Goal: Task Accomplishment & Management: Manage account settings

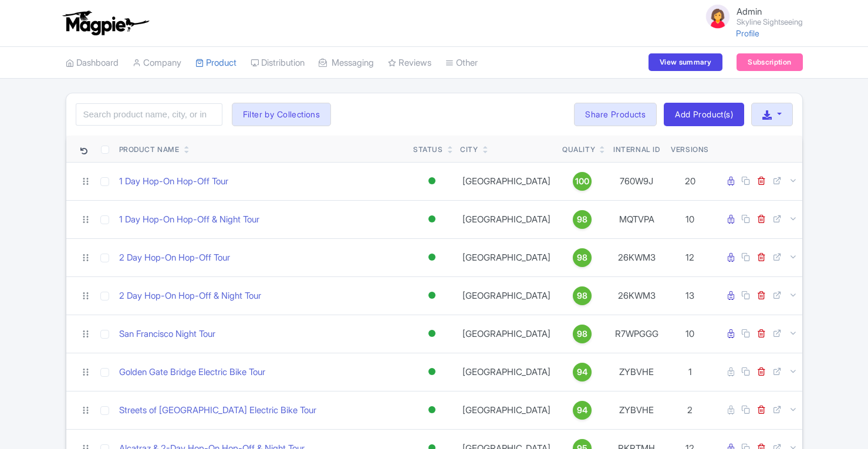
select select
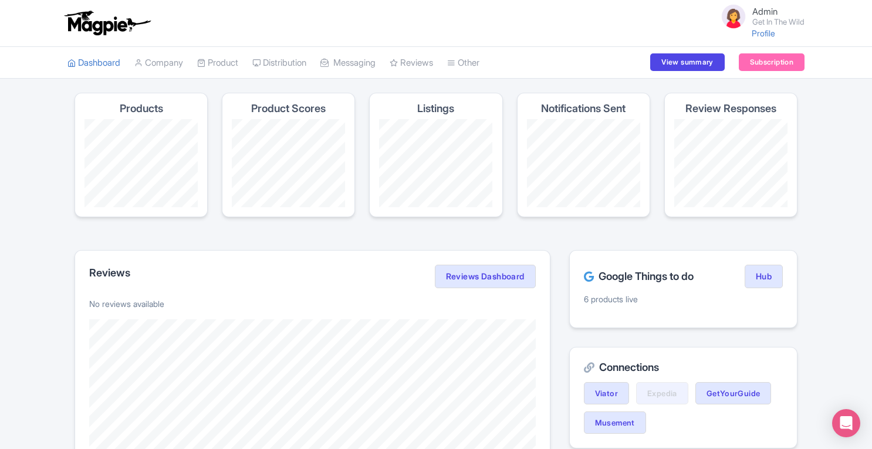
click at [0, 0] on link "My Products" at bounding box center [0, 0] width 0 height 0
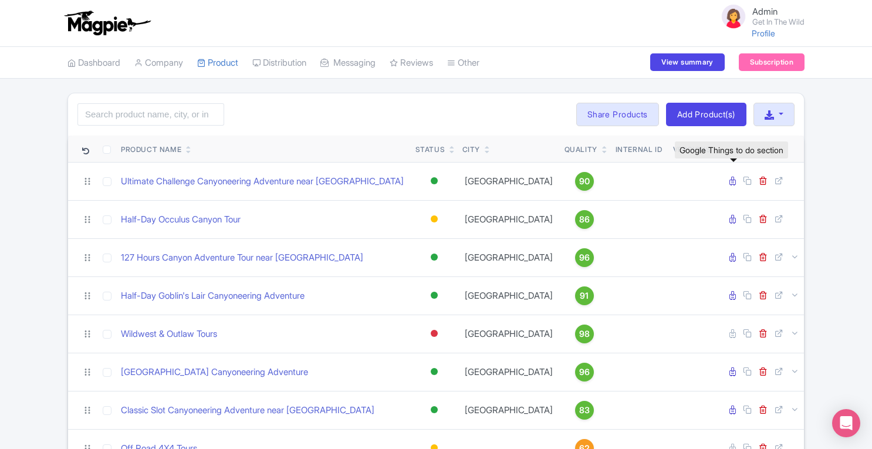
click at [733, 181] on icon at bounding box center [732, 181] width 6 height 9
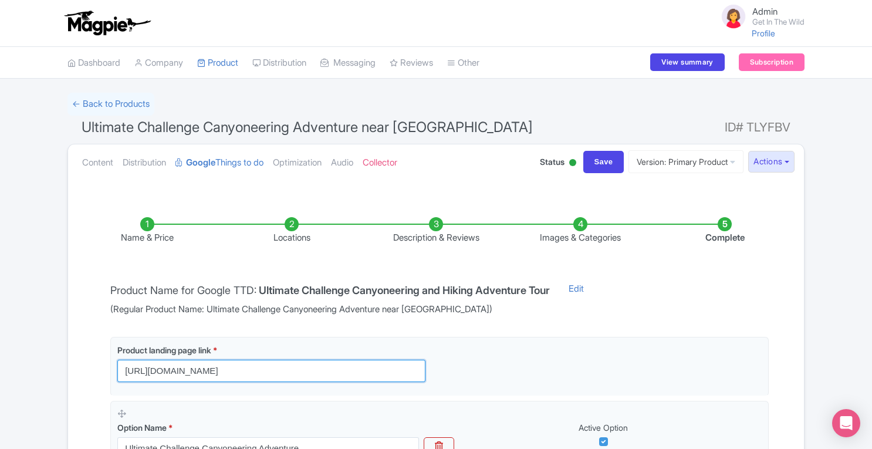
click at [367, 375] on input "https://getinthewild.com/adventure/ultimate-challenge-canyoneering-adventure/?u…" at bounding box center [271, 371] width 308 height 22
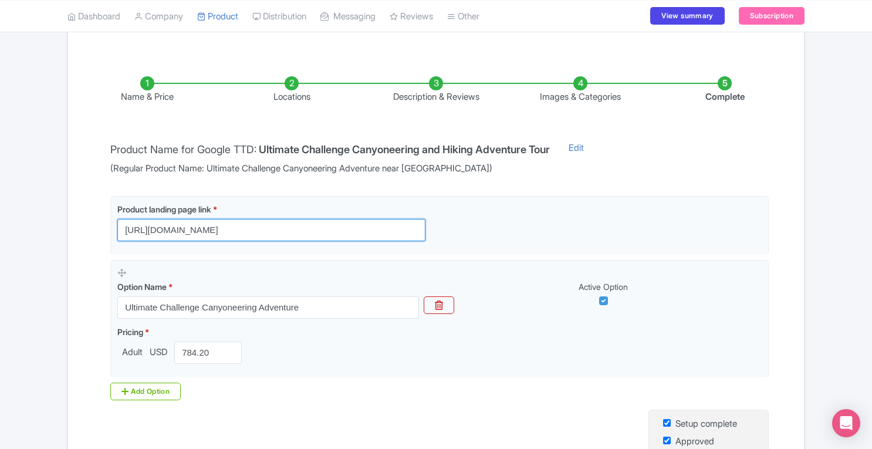
scroll to position [140, 0]
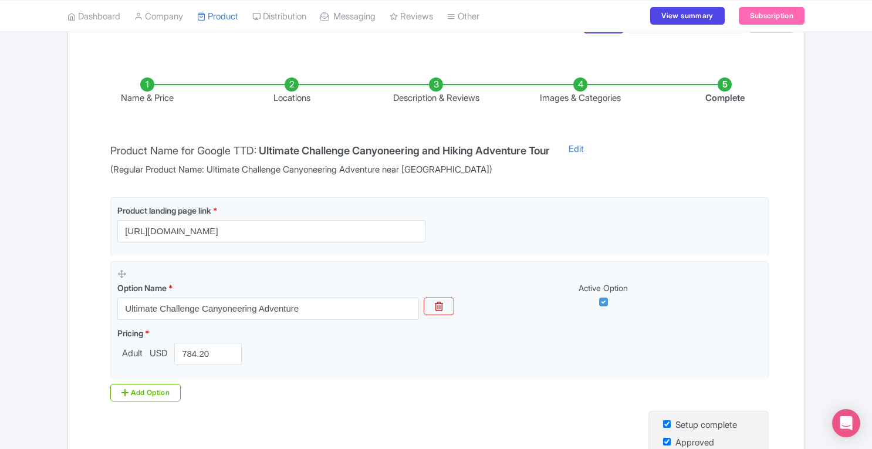
drag, startPoint x: 861, startPoint y: 176, endPoint x: 875, endPoint y: 209, distance: 35.7
click at [871, 209] on html "Admin Get In The Wild Profile Users Settings Sign out Dashboard Company SST Col…" at bounding box center [436, 84] width 872 height 449
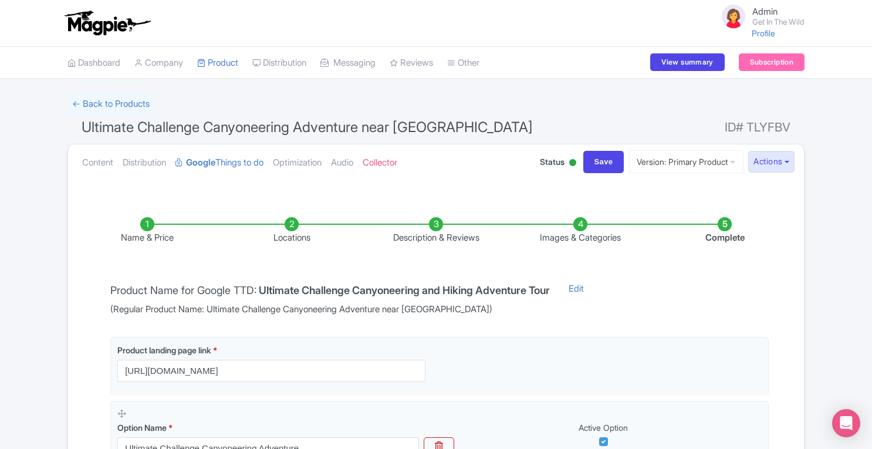
click at [90, 162] on link "Content" at bounding box center [97, 162] width 31 height 37
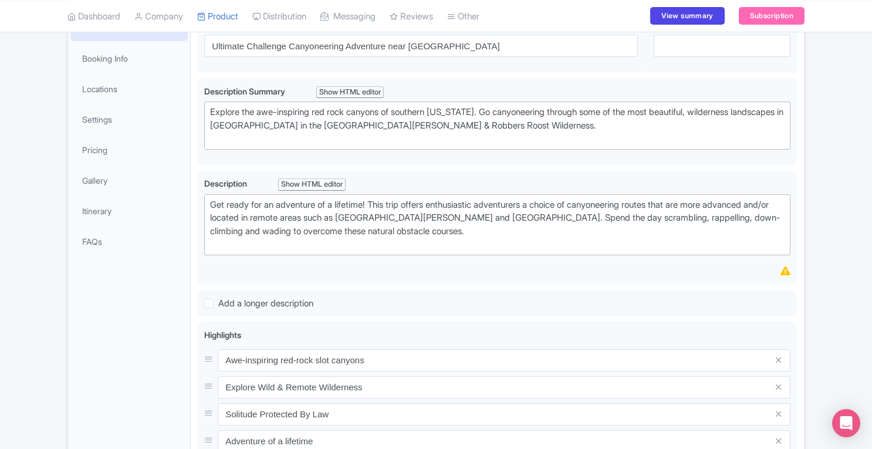
scroll to position [128, 0]
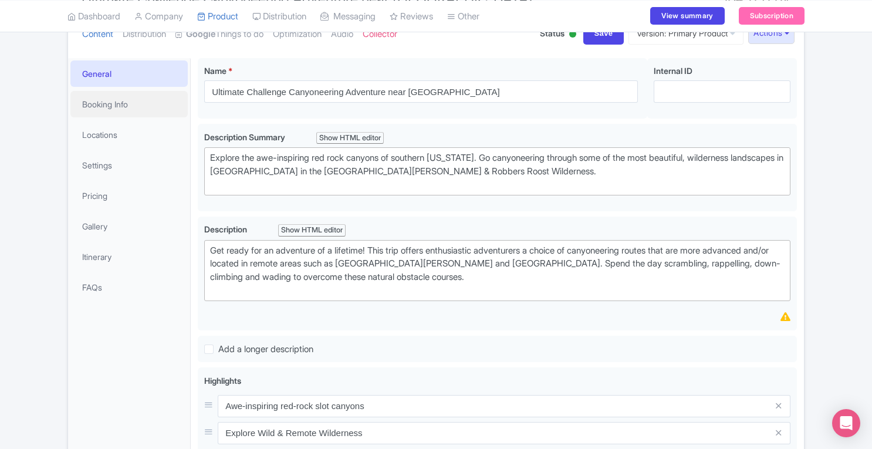
click at [116, 110] on link "Booking Info" at bounding box center [128, 104] width 117 height 26
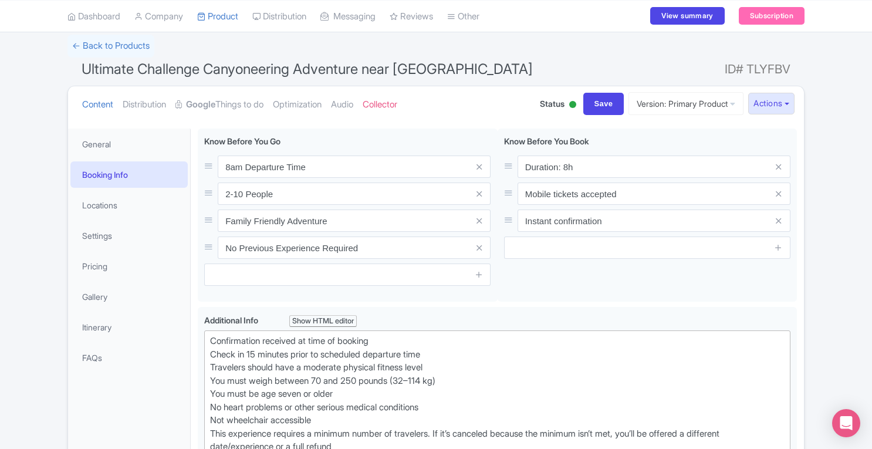
scroll to position [45, 0]
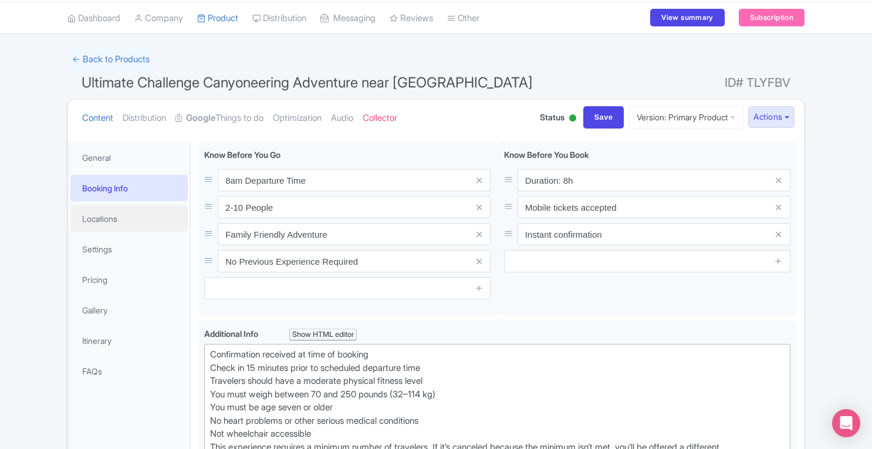
click at [104, 221] on link "Locations" at bounding box center [128, 218] width 117 height 26
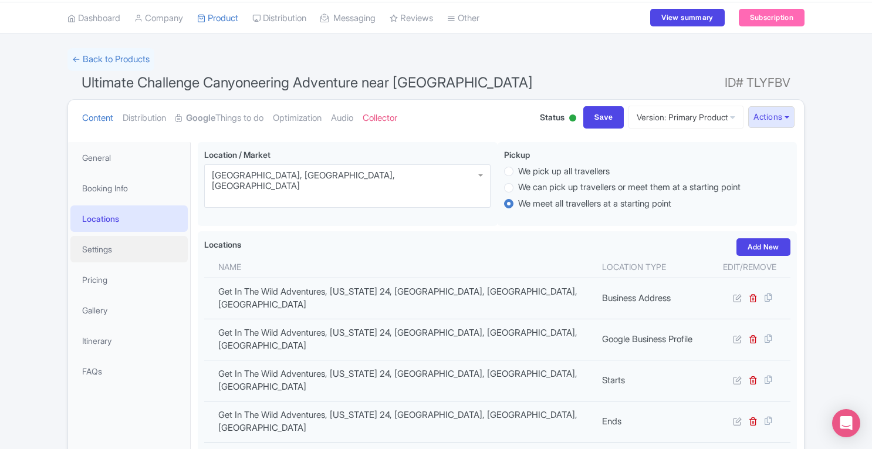
click at [107, 253] on link "Settings" at bounding box center [128, 249] width 117 height 26
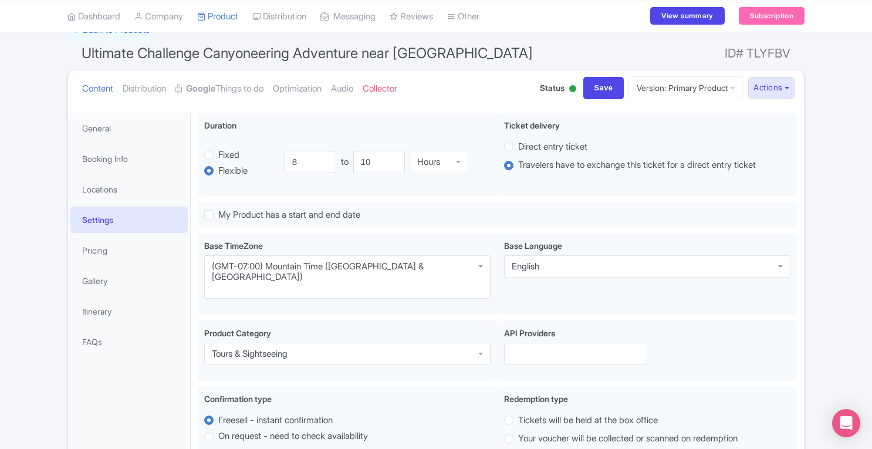
scroll to position [60, 0]
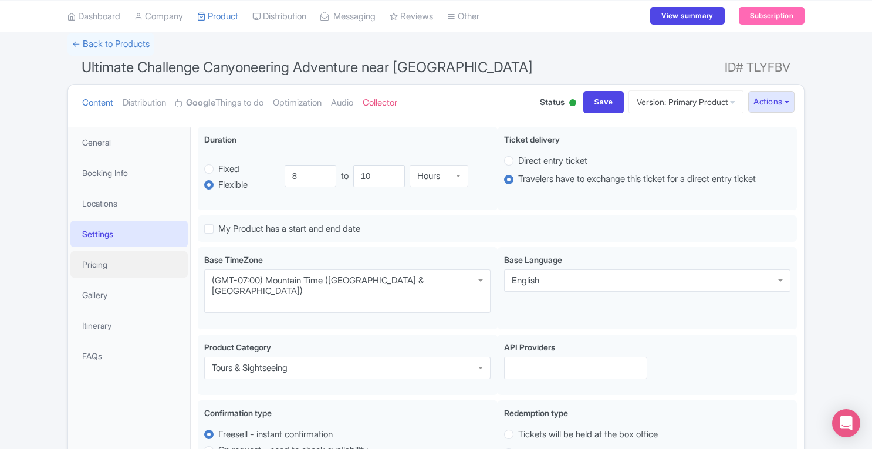
click at [100, 269] on link "Pricing" at bounding box center [128, 264] width 117 height 26
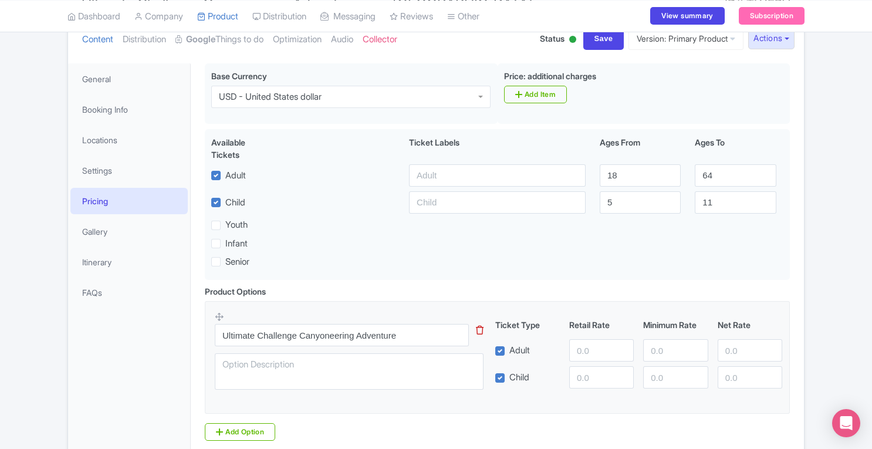
scroll to position [123, 0]
click at [96, 241] on link "Gallery" at bounding box center [128, 231] width 117 height 26
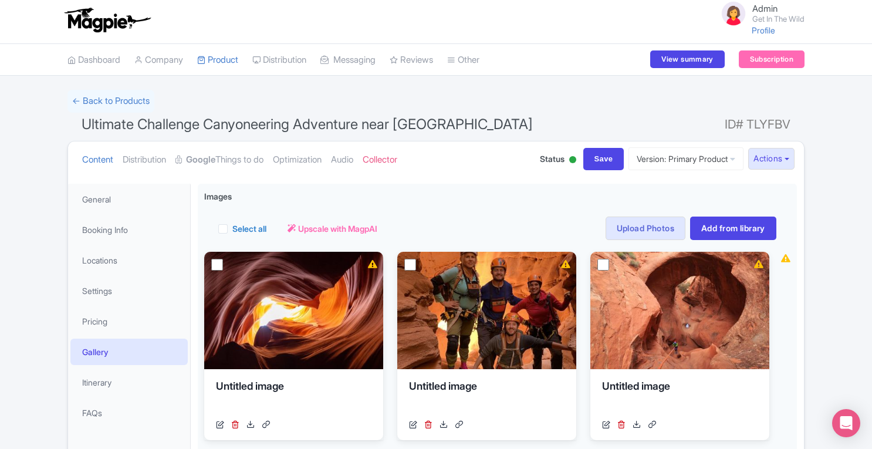
scroll to position [0, 0]
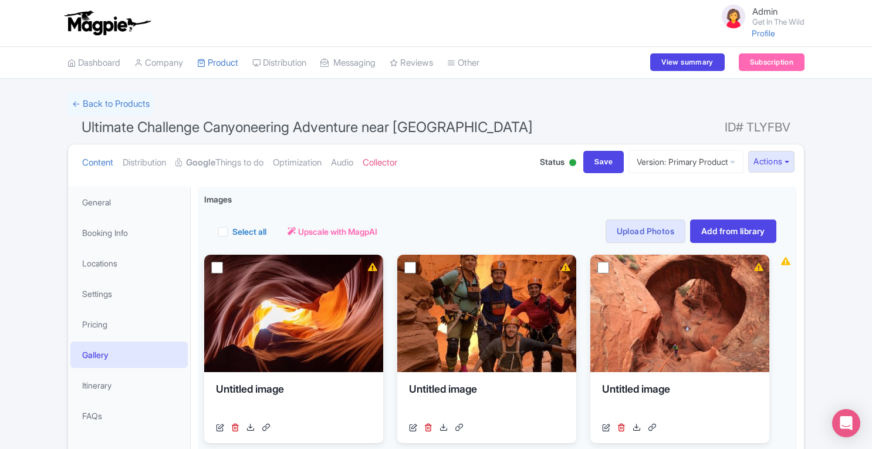
click at [236, 164] on link "Google Things to do" at bounding box center [219, 162] width 88 height 37
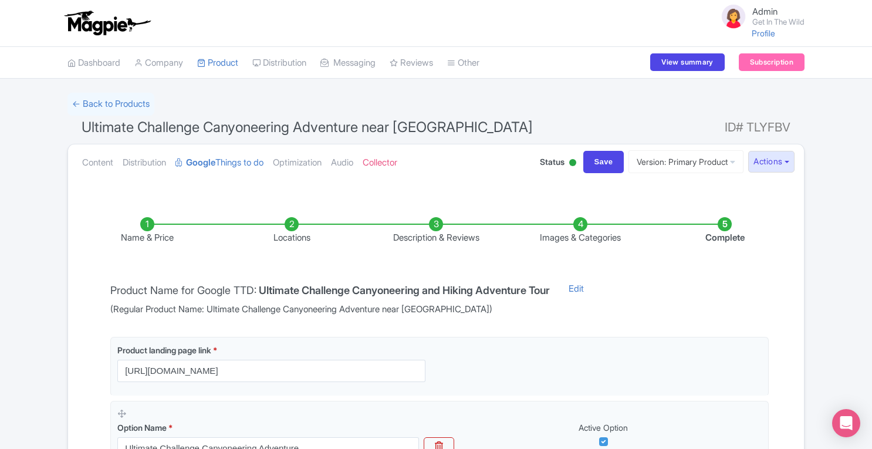
click at [230, 59] on link "Product" at bounding box center [217, 63] width 41 height 32
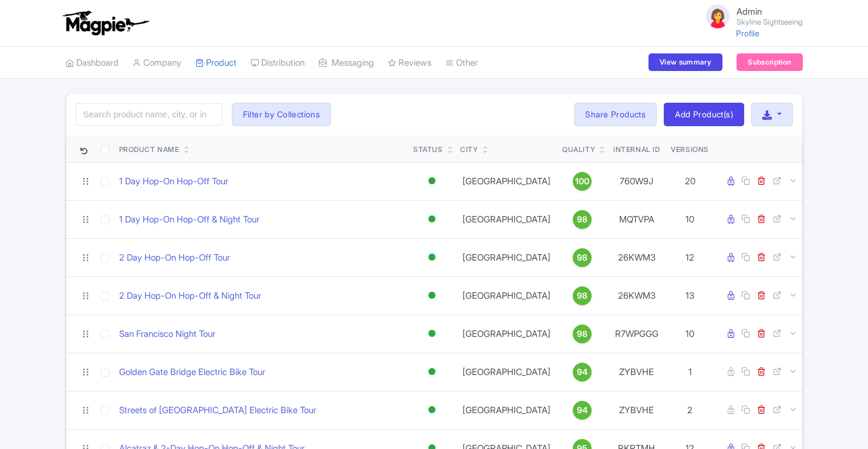
select select
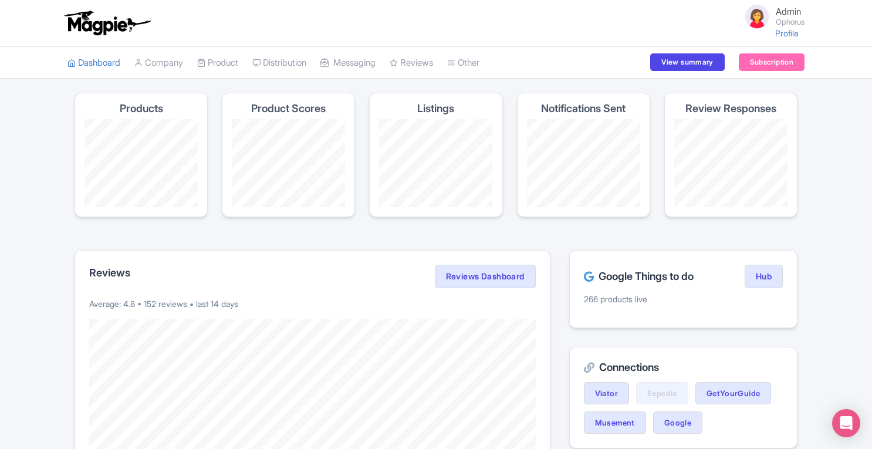
click at [0, 0] on link "Connections" at bounding box center [0, 0] width 0 height 0
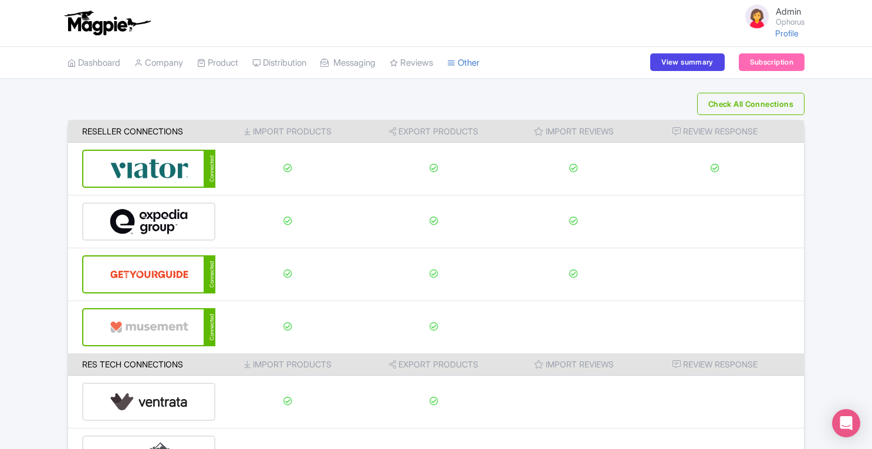
click at [0, 0] on link "Review Dashboard" at bounding box center [0, 0] width 0 height 0
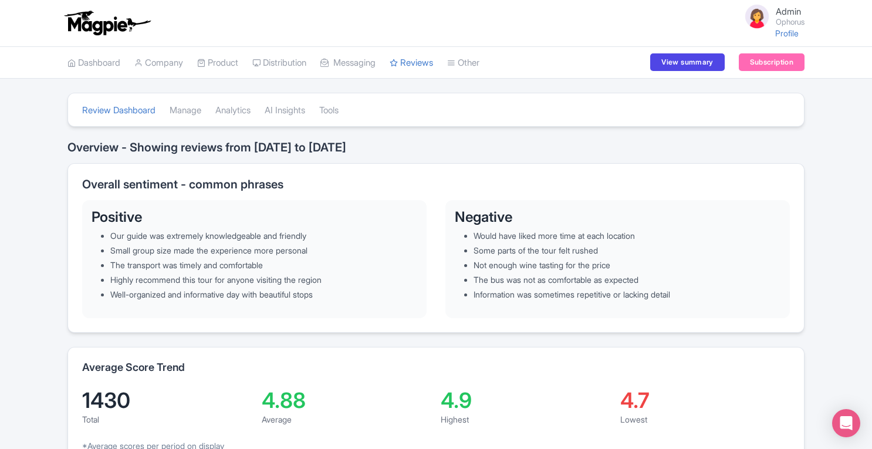
click at [0, 0] on link "Manage" at bounding box center [0, 0] width 0 height 0
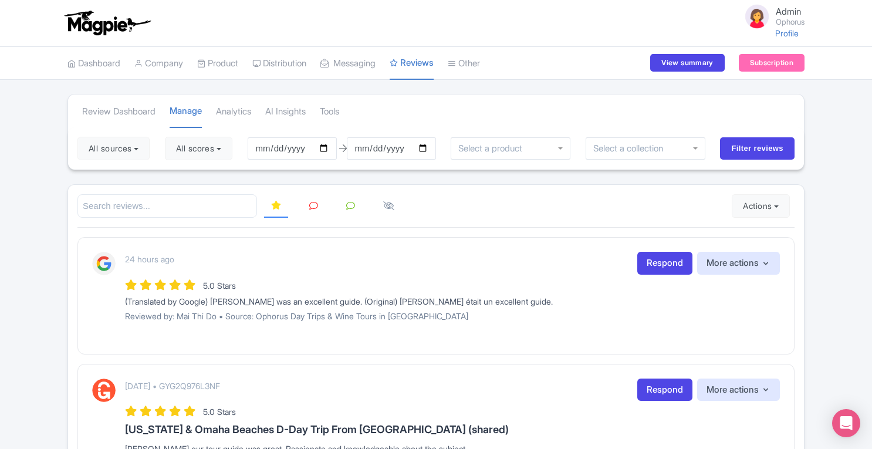
click at [0, 0] on link "Connections" at bounding box center [0, 0] width 0 height 0
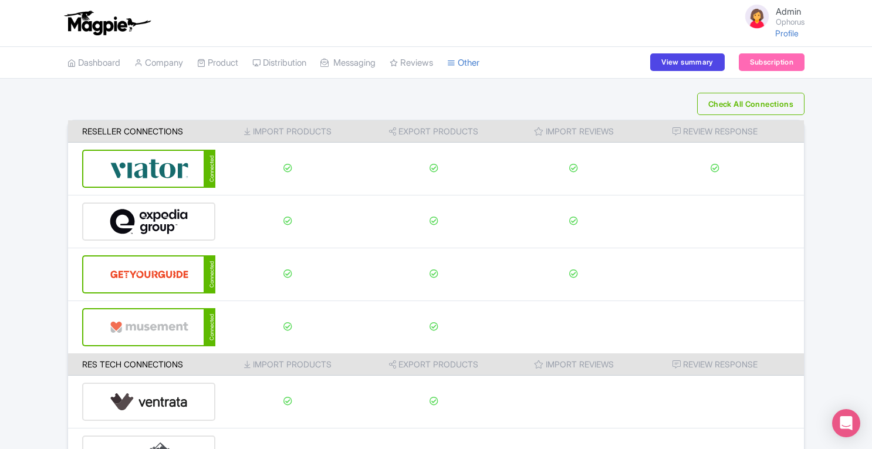
click at [138, 159] on img at bounding box center [149, 169] width 79 height 36
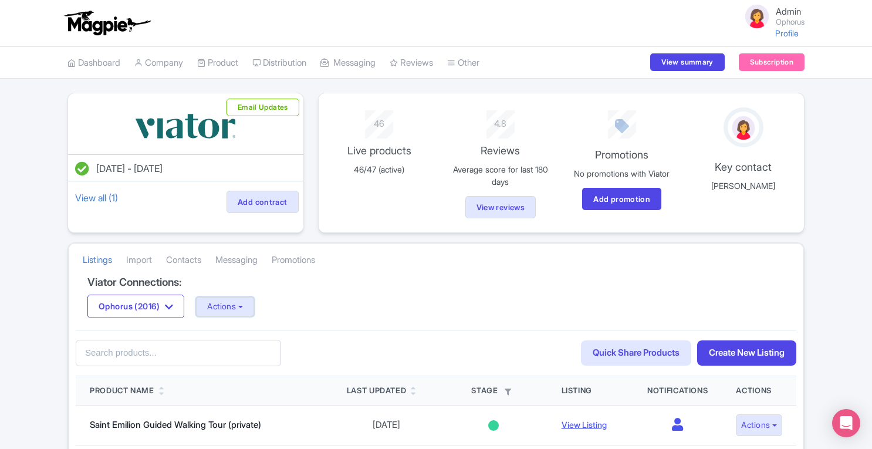
click at [254, 304] on button "Actions" at bounding box center [225, 306] width 58 height 19
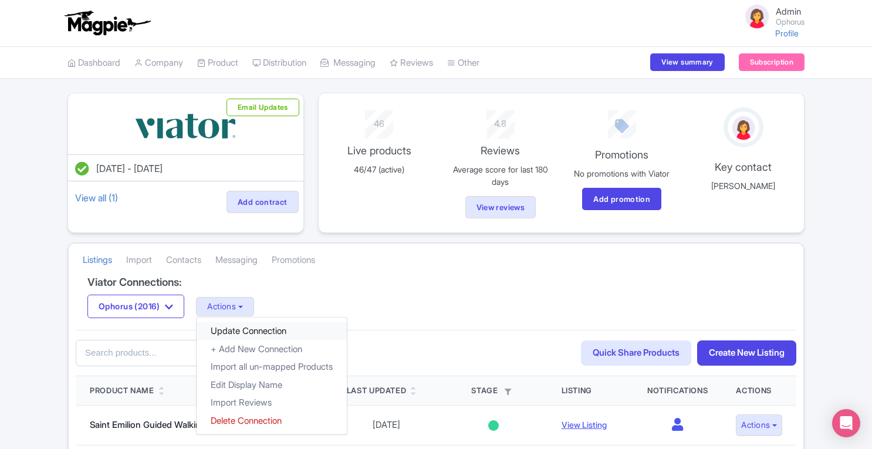
click at [252, 329] on link "Update Connection" at bounding box center [272, 331] width 150 height 18
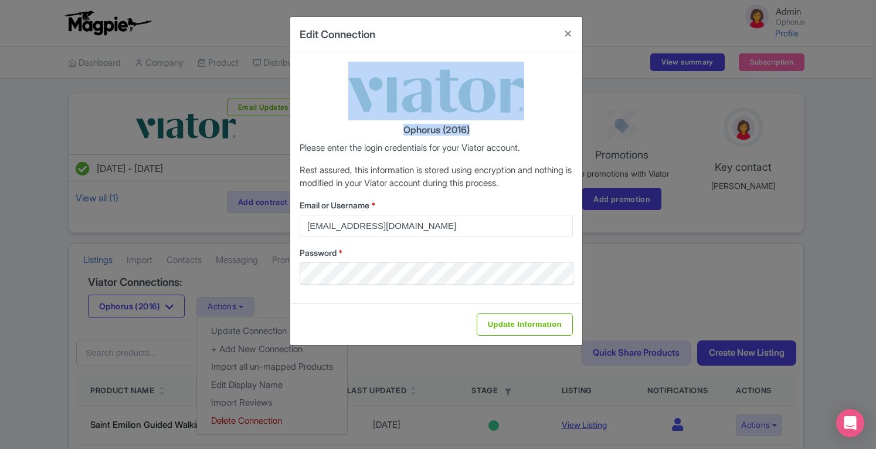
drag, startPoint x: 875, startPoint y: 80, endPoint x: 875, endPoint y: 130, distance: 49.9
click at [871, 130] on div "Edit Connection Ophorus (2016) Please enter the login credentials for your Viat…" at bounding box center [438, 224] width 876 height 449
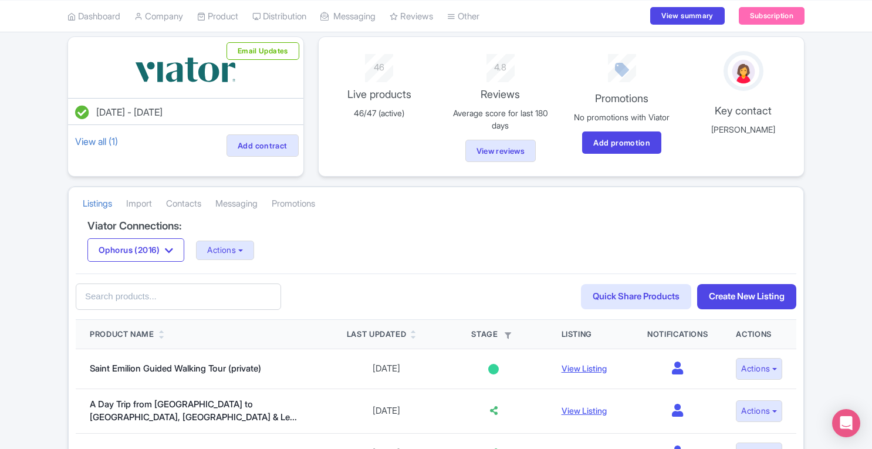
scroll to position [32, 0]
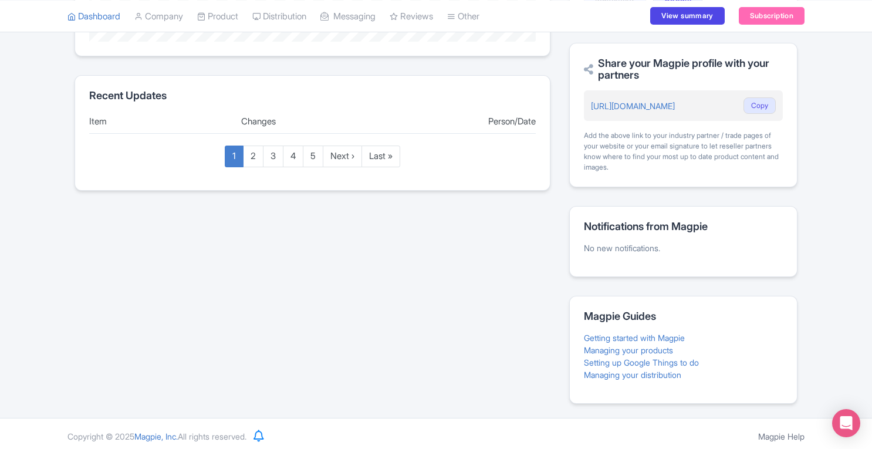
click at [784, 432] on link "Magpie Help" at bounding box center [781, 436] width 46 height 10
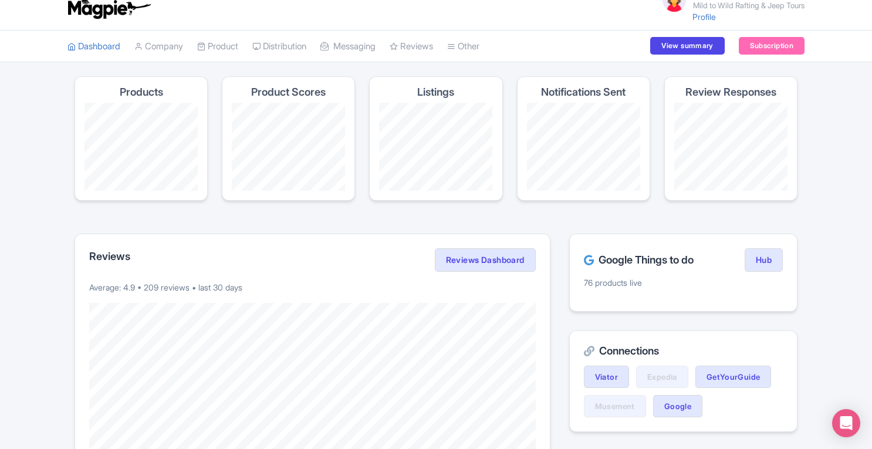
scroll to position [0, 0]
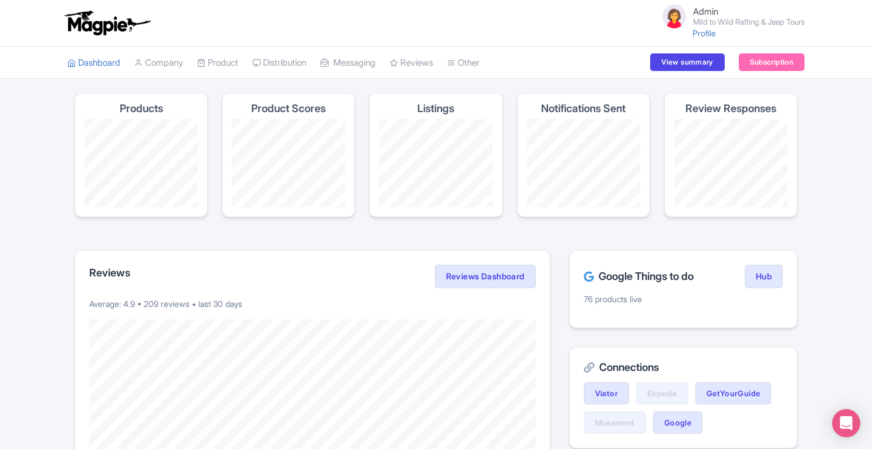
click at [0, 0] on link "My Products" at bounding box center [0, 0] width 0 height 0
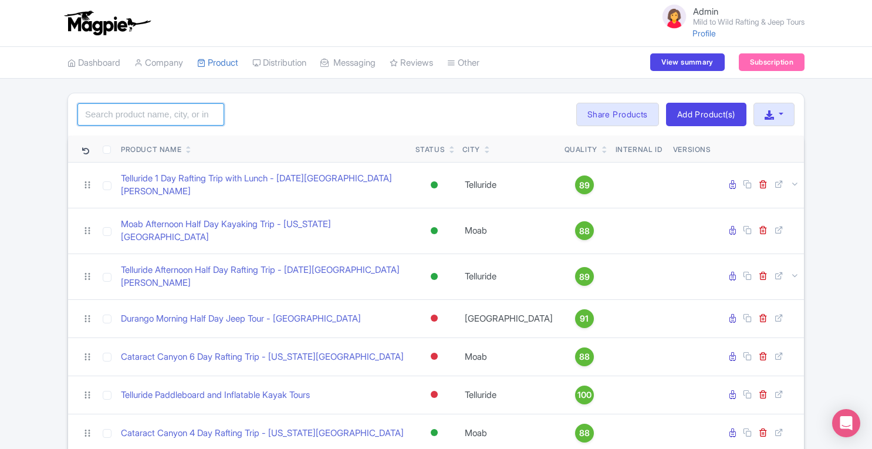
click at [177, 117] on input "search" at bounding box center [150, 114] width 147 height 22
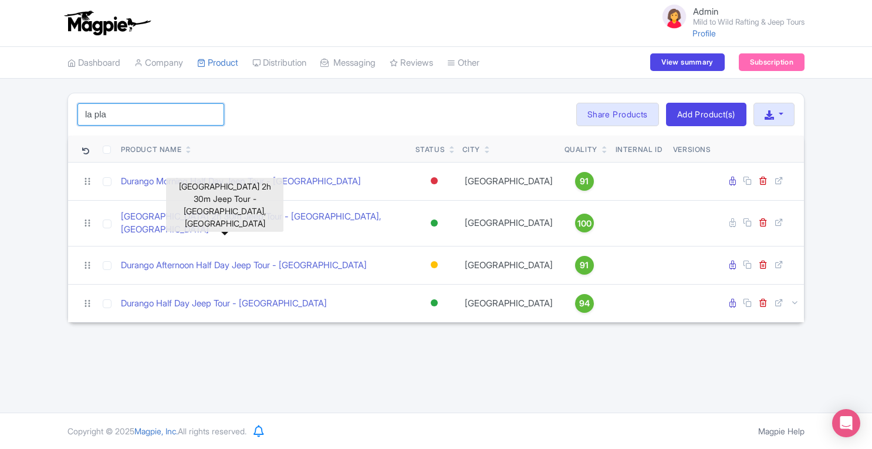
type input "la pla"
click at [320, 218] on link "[GEOGRAPHIC_DATA] 2h 30m Jeep Tour - [GEOGRAPHIC_DATA], [GEOGRAPHIC_DATA]" at bounding box center [263, 223] width 285 height 26
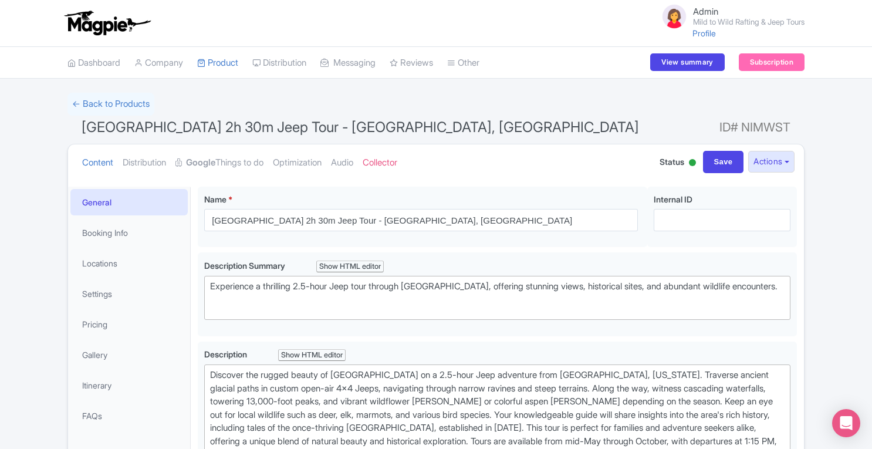
click at [148, 164] on link "Distribution" at bounding box center [144, 162] width 43 height 37
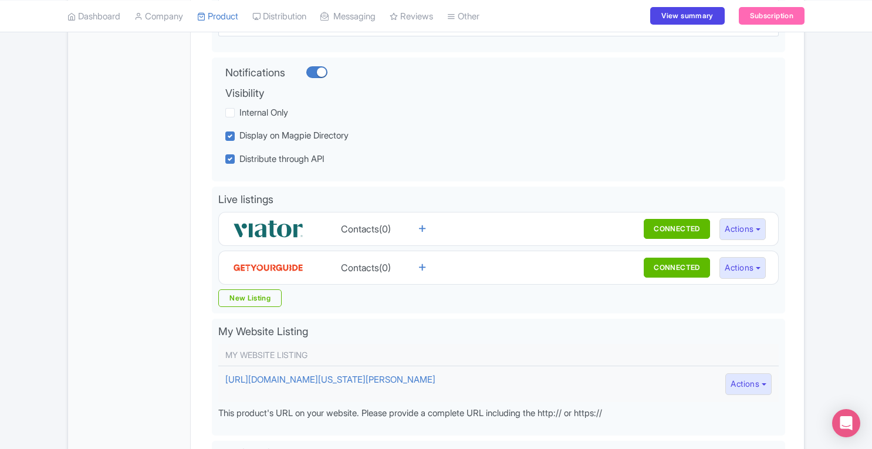
scroll to position [226, 0]
click at [750, 233] on button "Actions" at bounding box center [742, 229] width 46 height 22
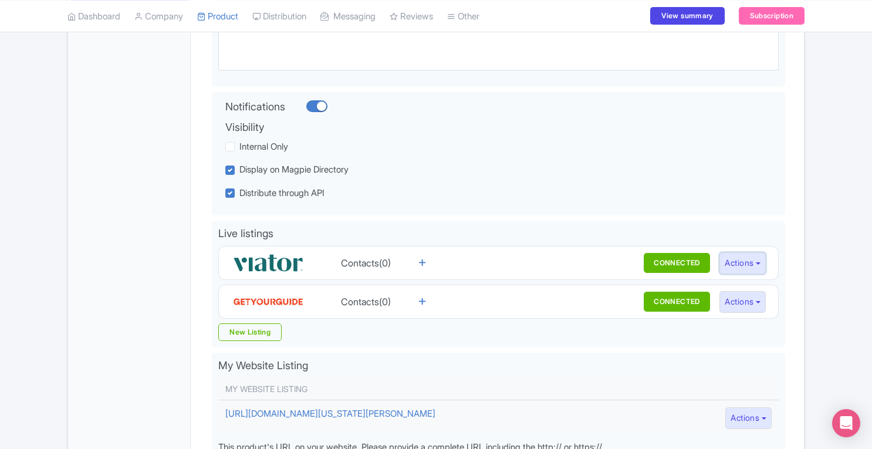
scroll to position [0, 0]
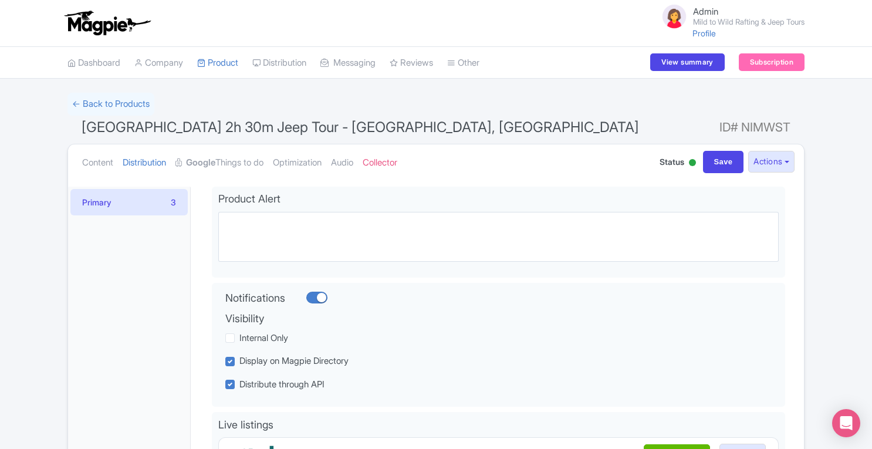
click at [0, 0] on link "Connections" at bounding box center [0, 0] width 0 height 0
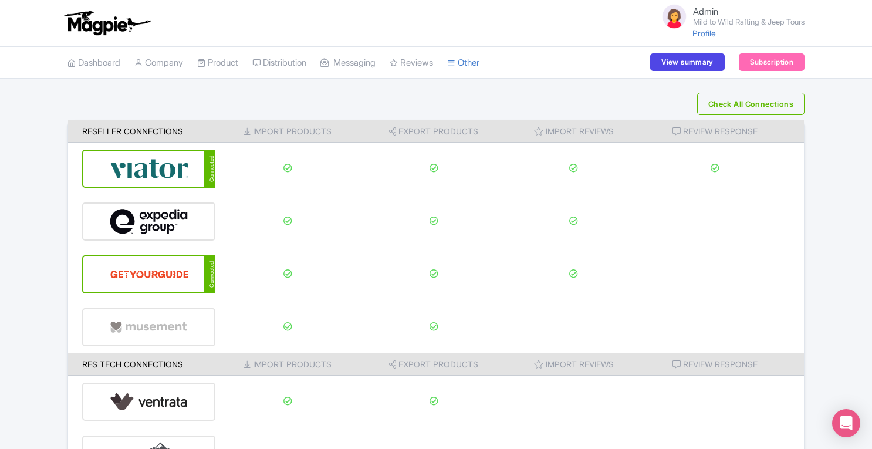
click at [136, 164] on img at bounding box center [149, 169] width 79 height 36
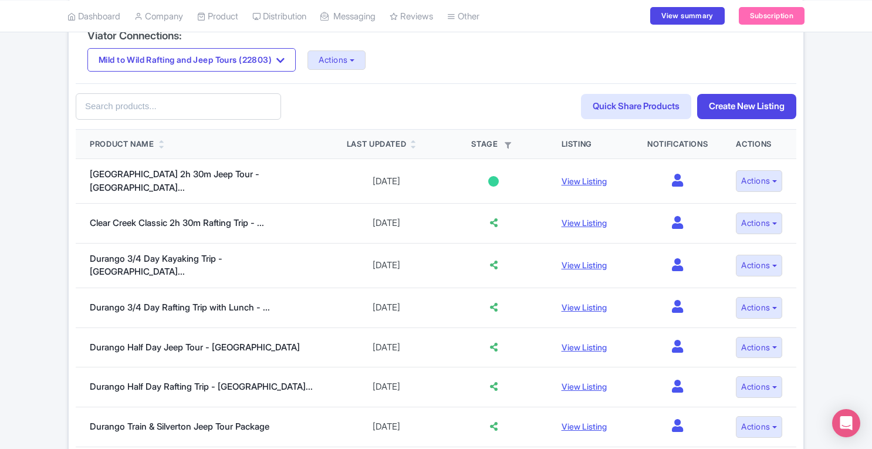
scroll to position [252, 0]
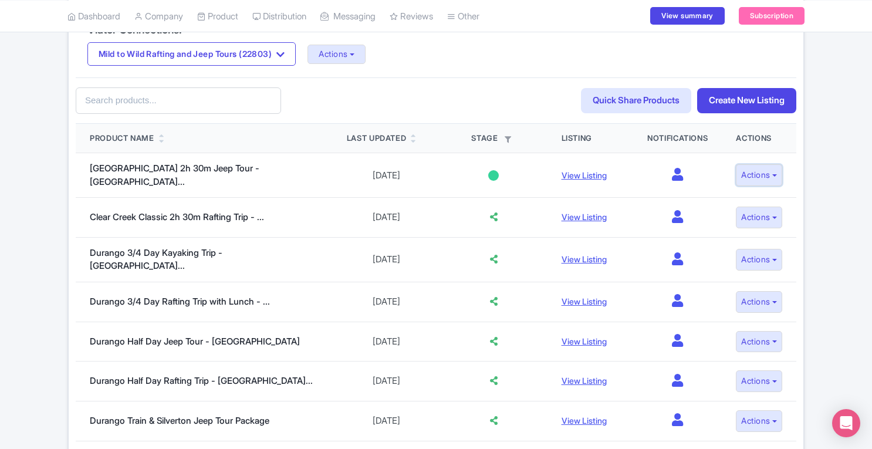
click at [750, 170] on button "Actions" at bounding box center [759, 175] width 46 height 22
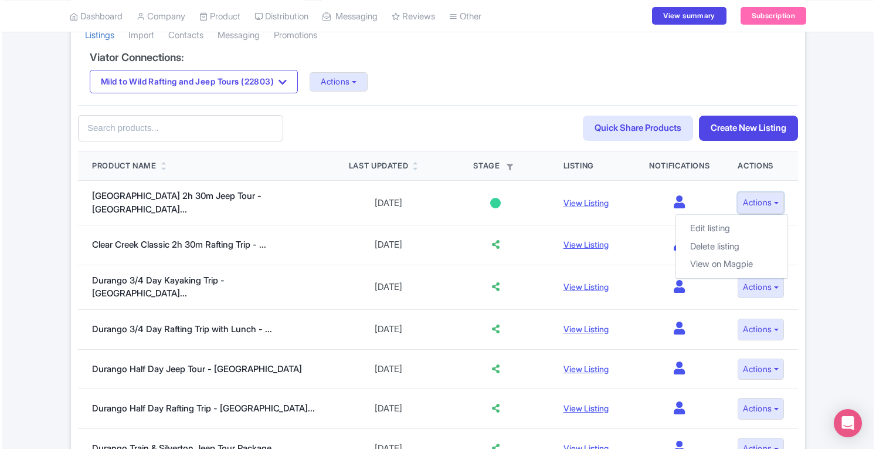
scroll to position [226, 0]
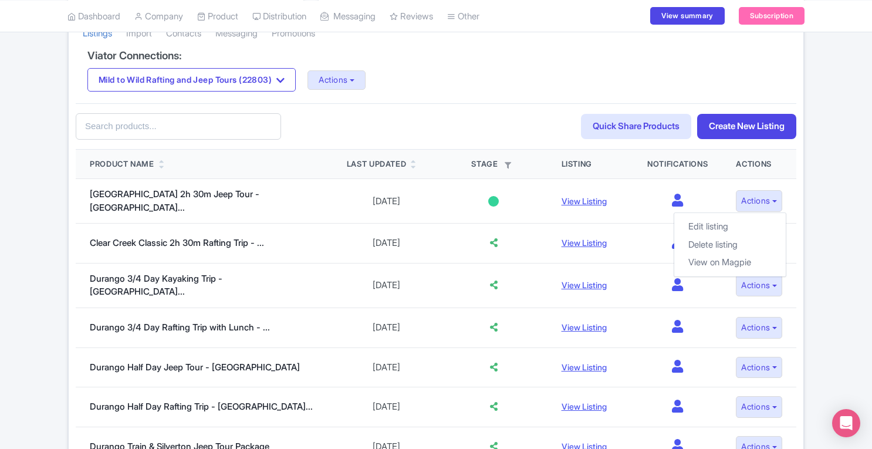
click at [731, 128] on link "Create New Listing" at bounding box center [746, 126] width 99 height 25
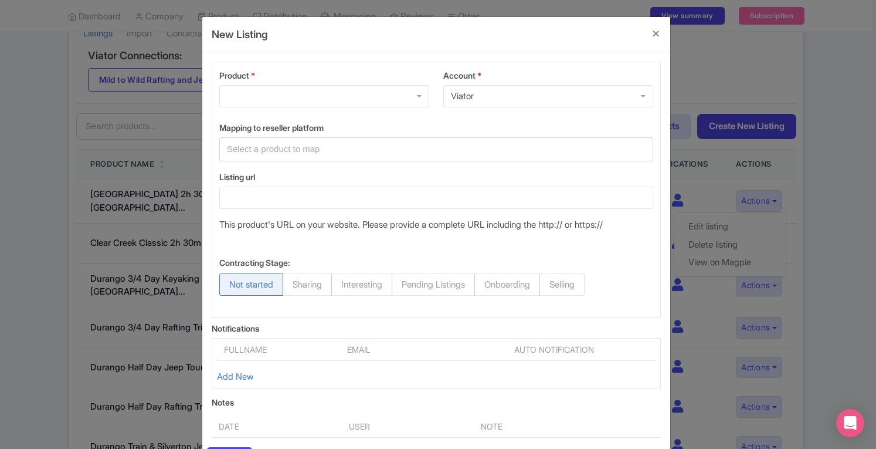
click at [641, 149] on div at bounding box center [436, 149] width 434 height 24
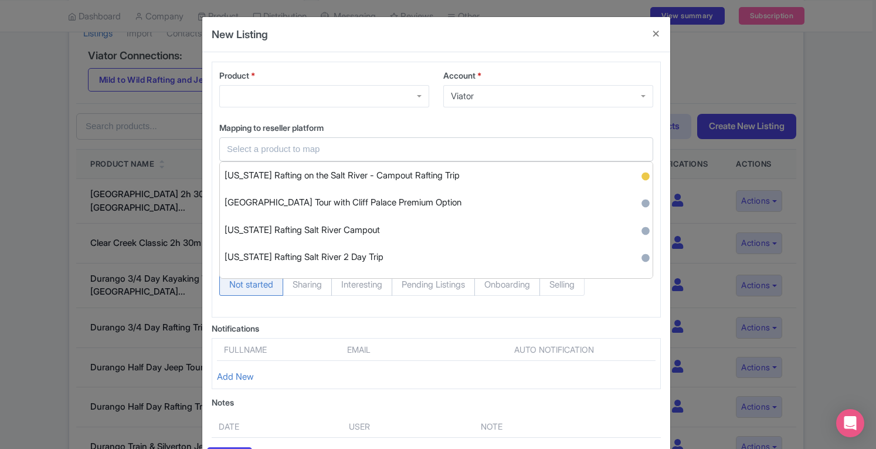
click at [602, 117] on div "Product * Account * Viator Viator Mapping to reseller platform Select a product…" at bounding box center [436, 190] width 449 height 256
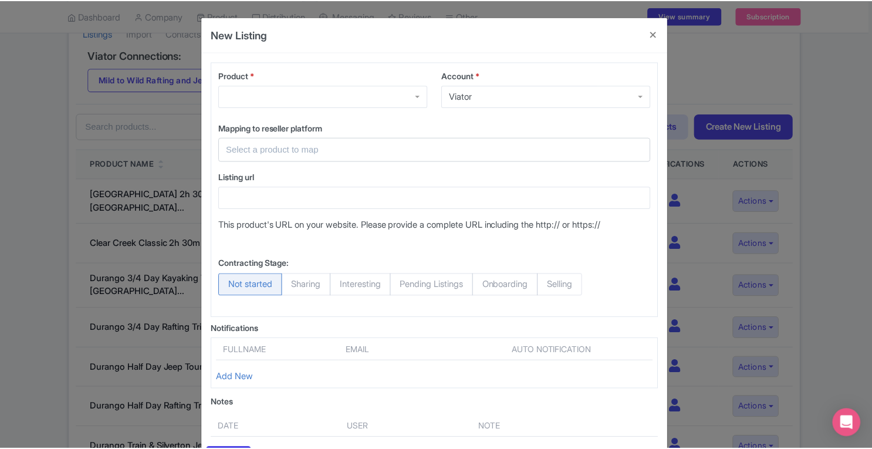
scroll to position [80, 0]
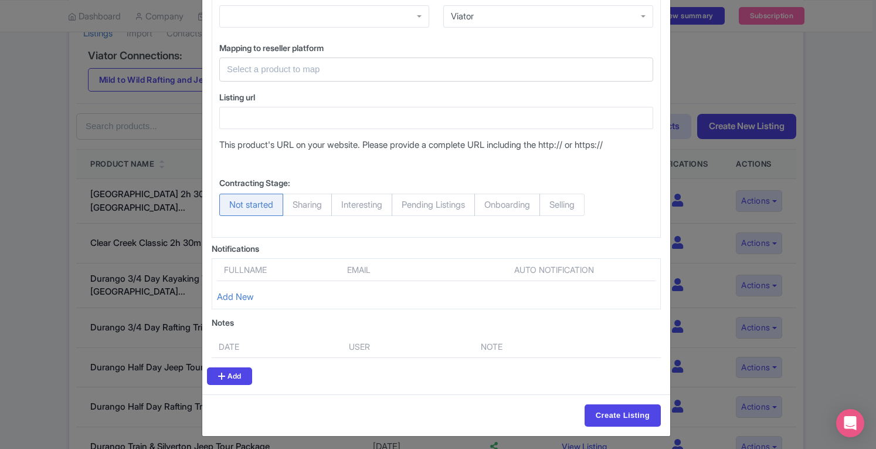
click at [854, 210] on div "New Listing Product * Account * Viator Viator Mapping to reseller platform Sele…" at bounding box center [438, 224] width 876 height 449
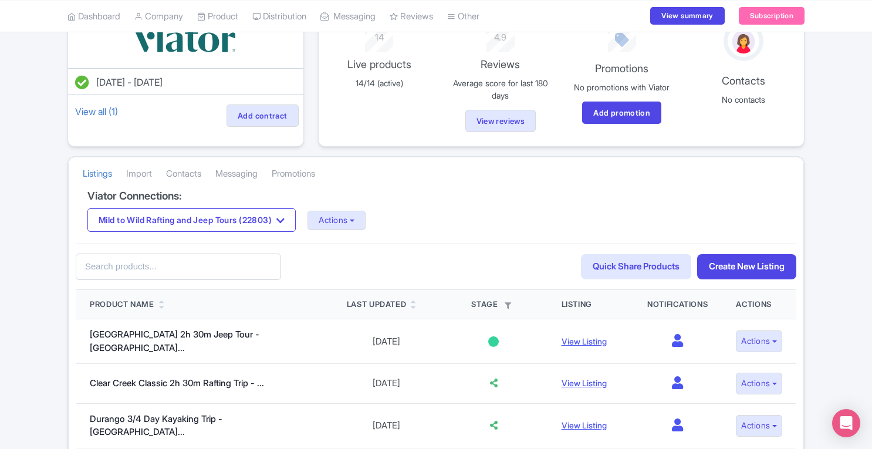
scroll to position [85, 0]
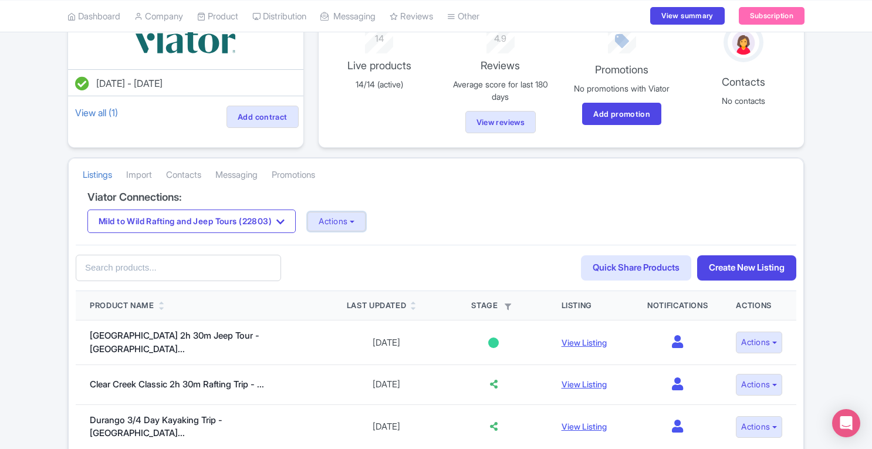
click at [365, 224] on button "Actions" at bounding box center [336, 221] width 58 height 19
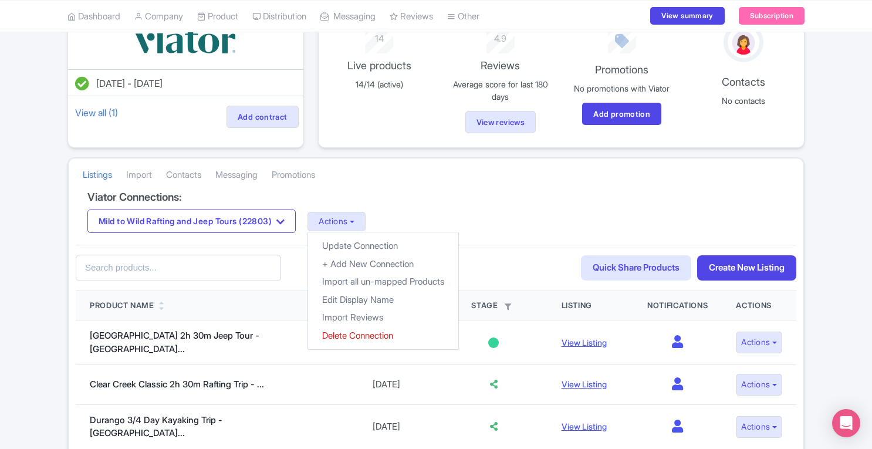
click at [415, 194] on h4 "Viator Connections:" at bounding box center [435, 197] width 697 height 12
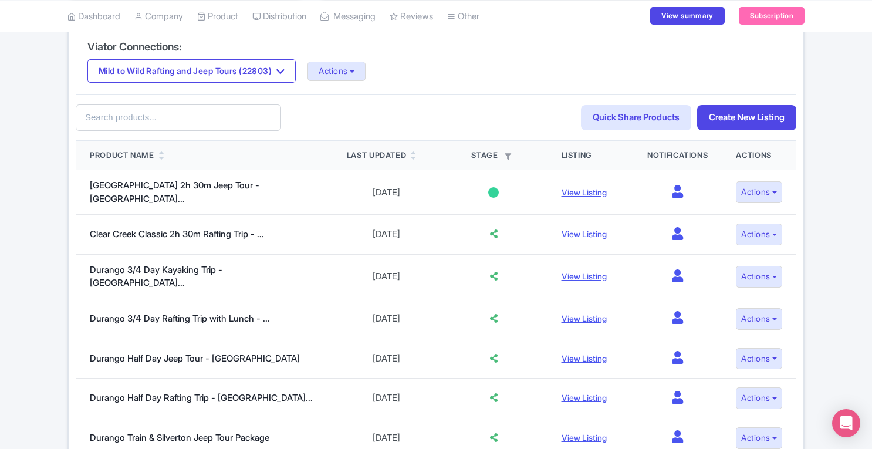
scroll to position [238, 0]
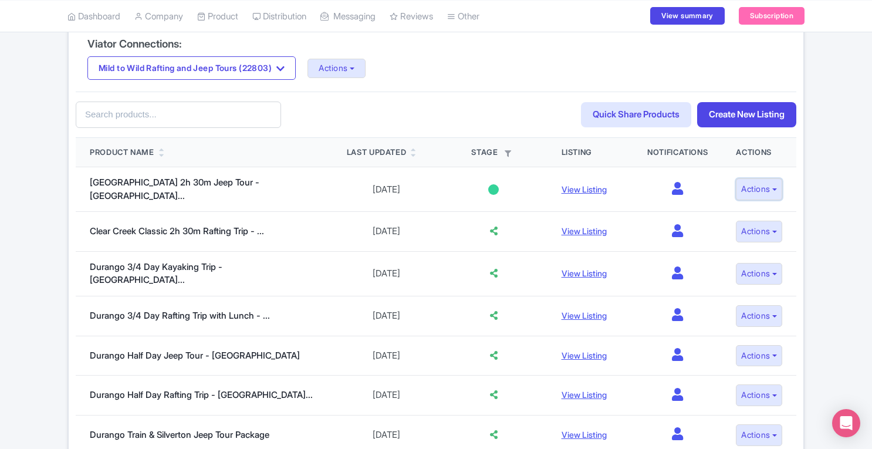
click at [767, 185] on button "Actions" at bounding box center [759, 189] width 46 height 22
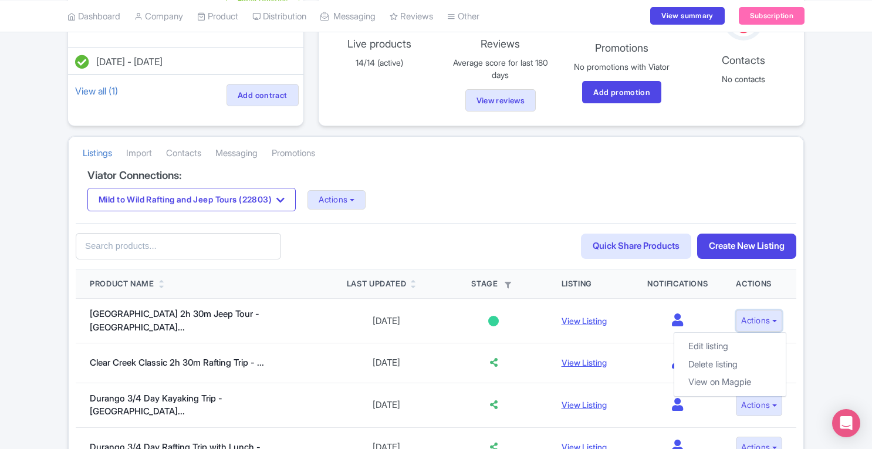
scroll to position [108, 0]
click at [145, 156] on link "Import" at bounding box center [139, 152] width 26 height 32
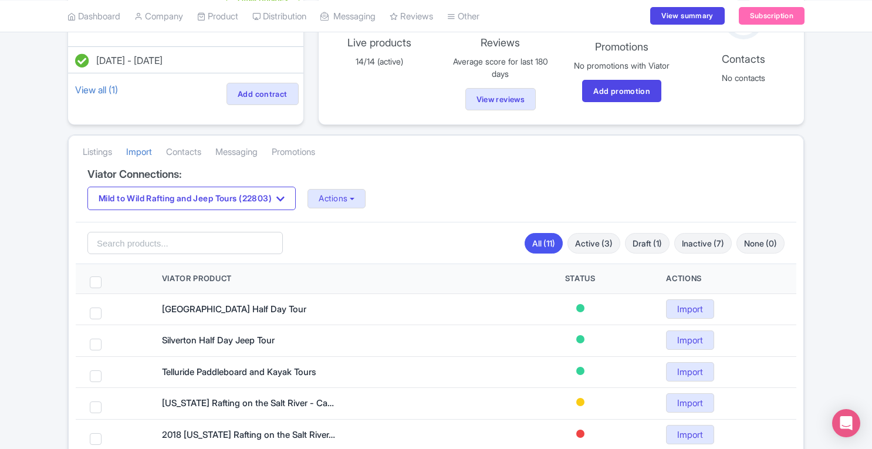
click at [92, 150] on link "Listings" at bounding box center [97, 152] width 29 height 32
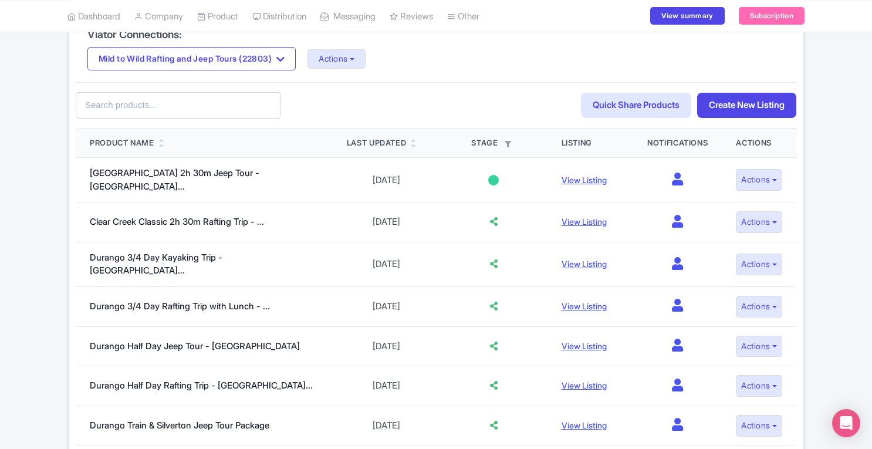
scroll to position [226, 0]
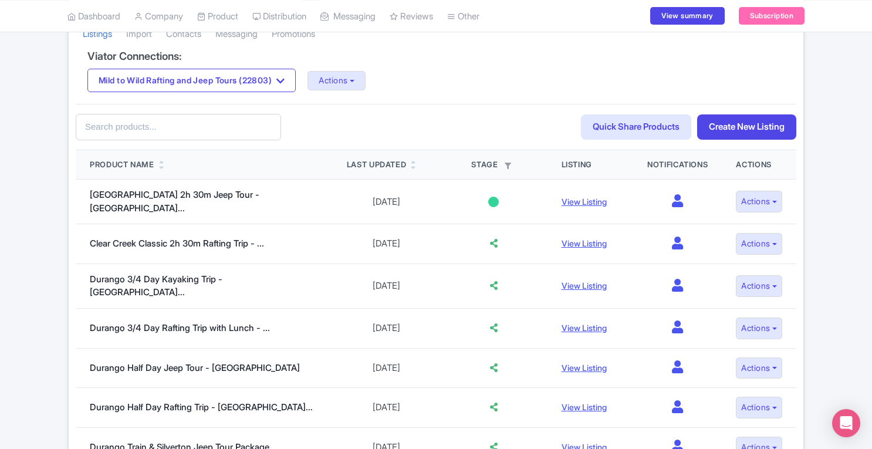
click at [214, 130] on input "text" at bounding box center [178, 127] width 205 height 26
type input "la plata"
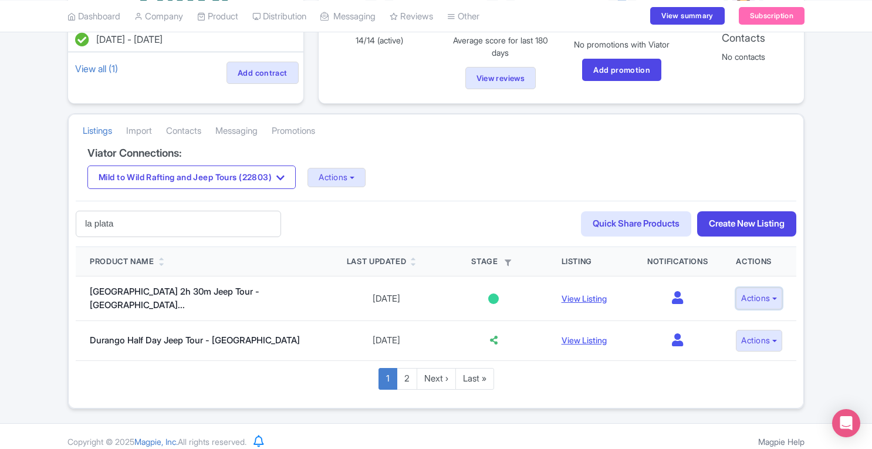
click at [767, 293] on button "Actions" at bounding box center [759, 298] width 46 height 22
click at [736, 334] on link "Delete listing" at bounding box center [729, 342] width 111 height 18
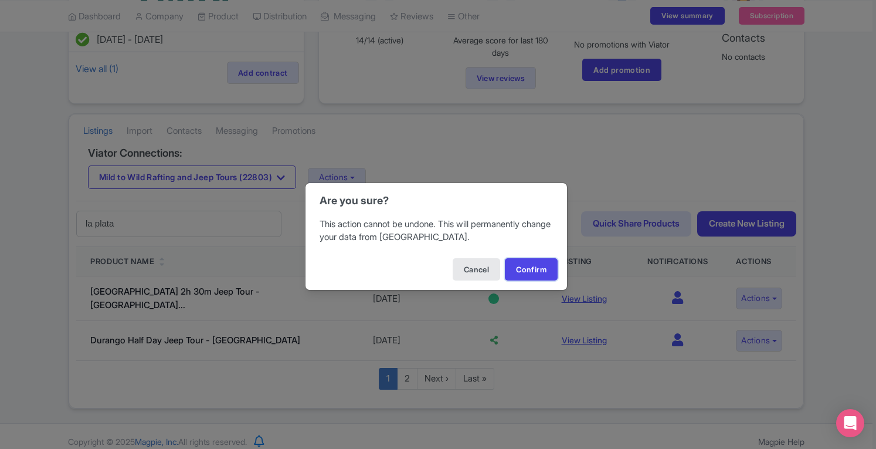
click at [533, 272] on button "Confirm" at bounding box center [531, 269] width 53 height 22
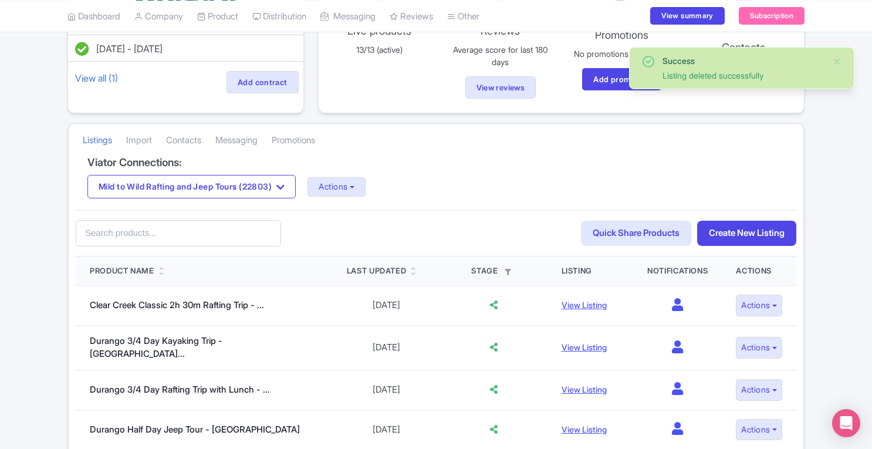
scroll to position [154, 0]
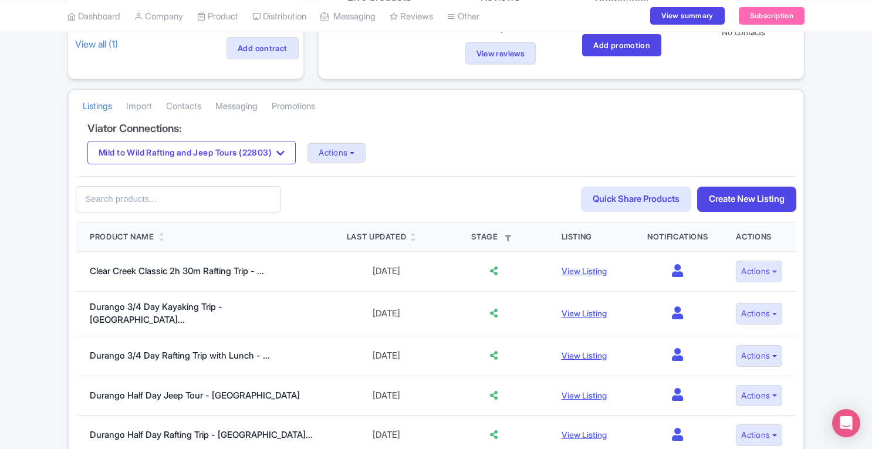
click at [236, 198] on input "text" at bounding box center [178, 199] width 205 height 26
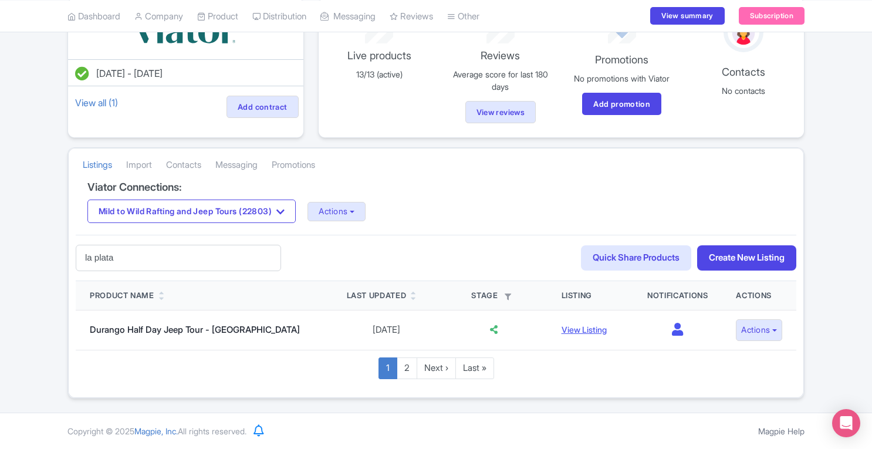
scroll to position [90, 0]
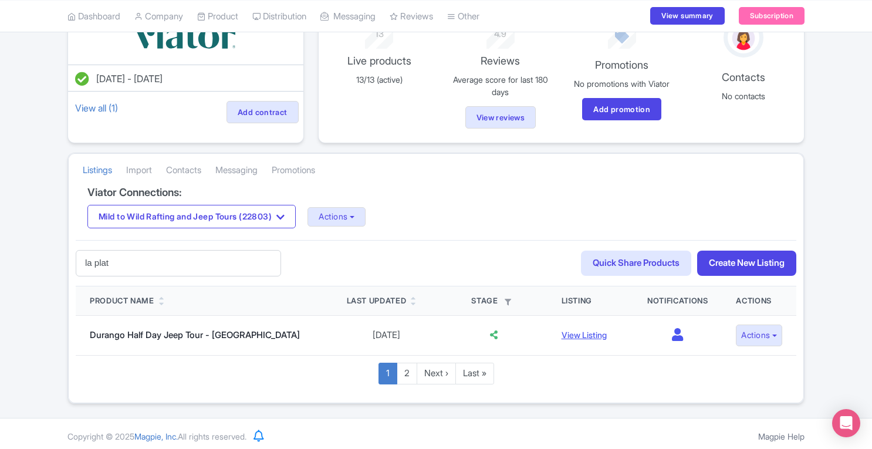
type input "la plat"
click at [410, 376] on link "2" at bounding box center [407, 374] width 21 height 22
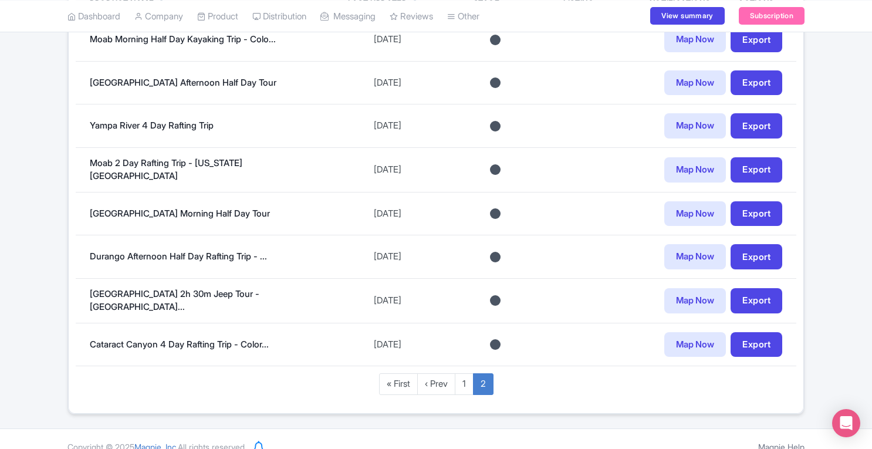
scroll to position [394, 0]
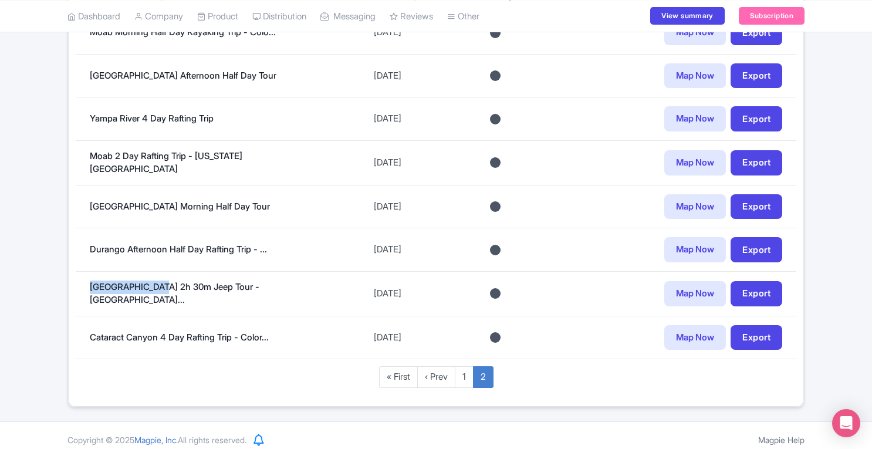
drag, startPoint x: 75, startPoint y: 290, endPoint x: 155, endPoint y: 291, distance: 80.4
click at [155, 291] on td "[GEOGRAPHIC_DATA] 2h 30m Jeep Tour - [GEOGRAPHIC_DATA]..." at bounding box center [205, 293] width 258 height 45
copy link "[GEOGRAPHIC_DATA]"
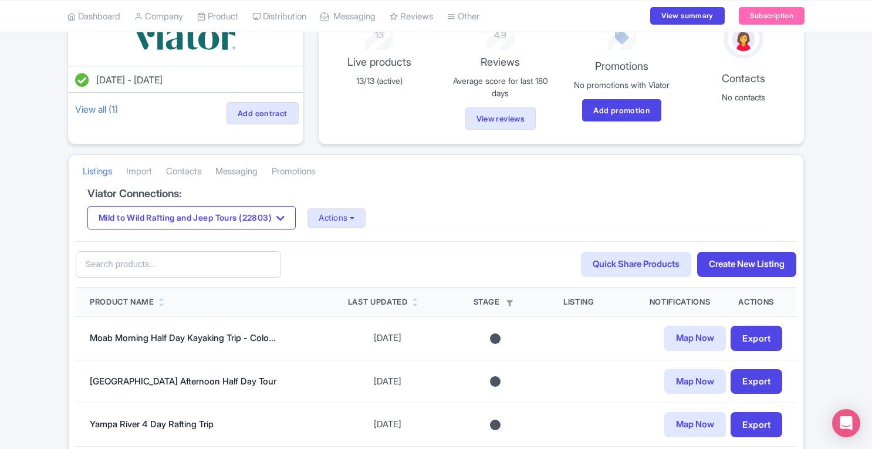
scroll to position [90, 0]
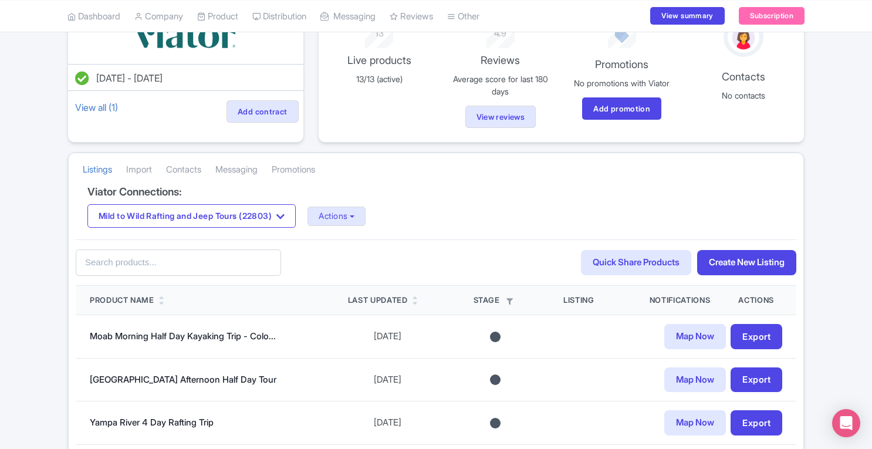
click at [154, 263] on input "text" at bounding box center [178, 262] width 205 height 26
paste input "[GEOGRAPHIC_DATA]"
type input "[GEOGRAPHIC_DATA]"
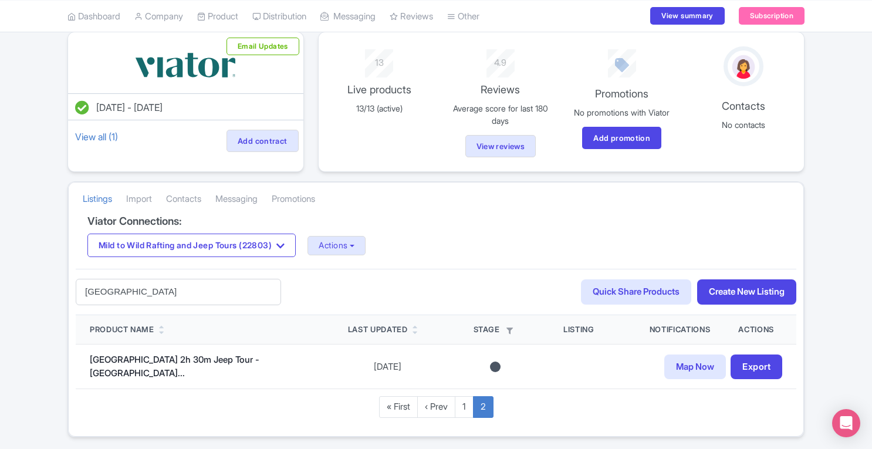
scroll to position [60, 0]
click at [364, 246] on button "Actions" at bounding box center [336, 245] width 58 height 19
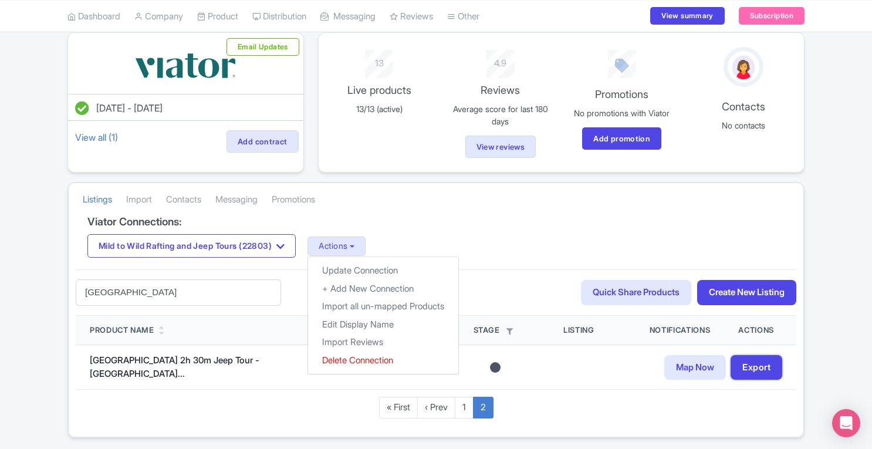
click at [747, 361] on link "Export" at bounding box center [756, 367] width 52 height 25
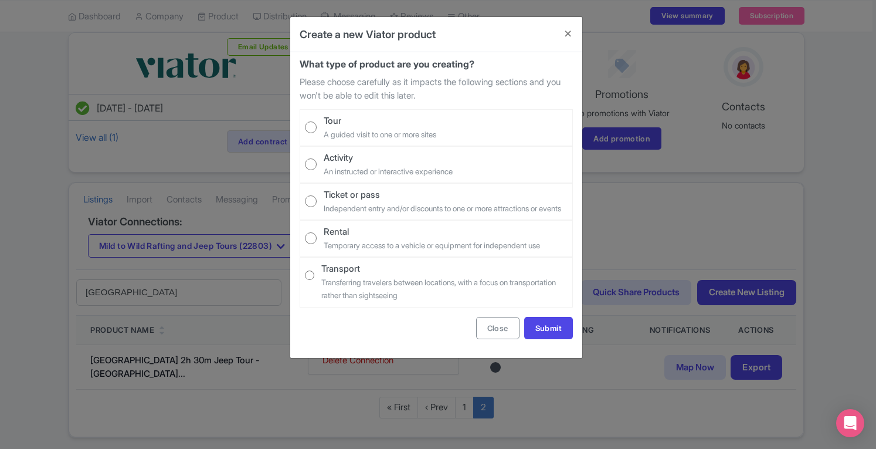
click at [852, 331] on div "Create a new Viator product What type of product are you creating? Please choos…" at bounding box center [438, 224] width 876 height 449
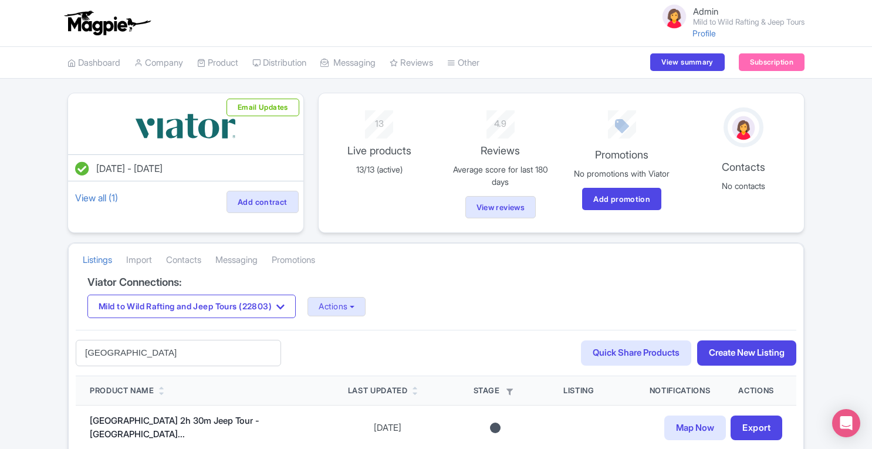
click at [0, 0] on link "Connections" at bounding box center [0, 0] width 0 height 0
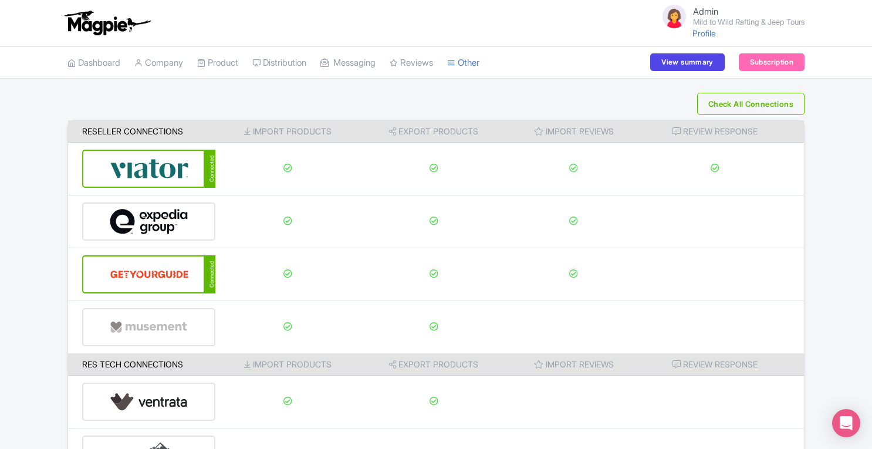
click at [178, 274] on img at bounding box center [149, 274] width 79 height 36
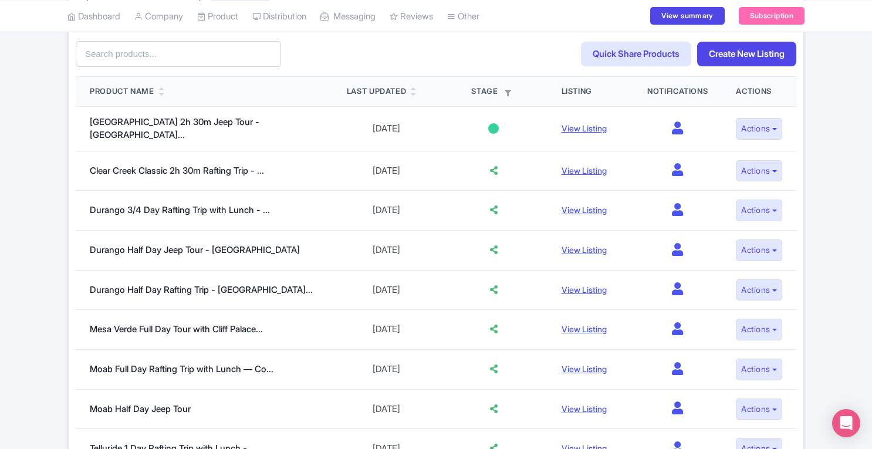
scroll to position [304, 0]
click at [766, 122] on button "Actions" at bounding box center [759, 128] width 46 height 22
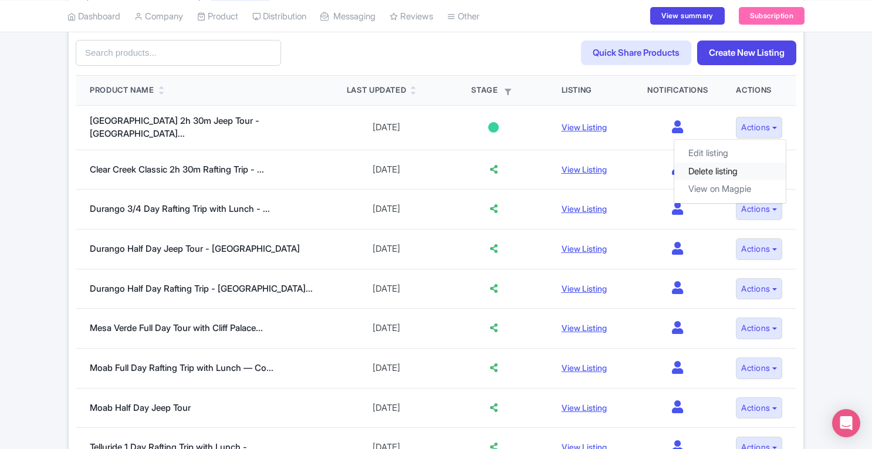
click at [738, 165] on link "Delete listing" at bounding box center [729, 171] width 111 height 18
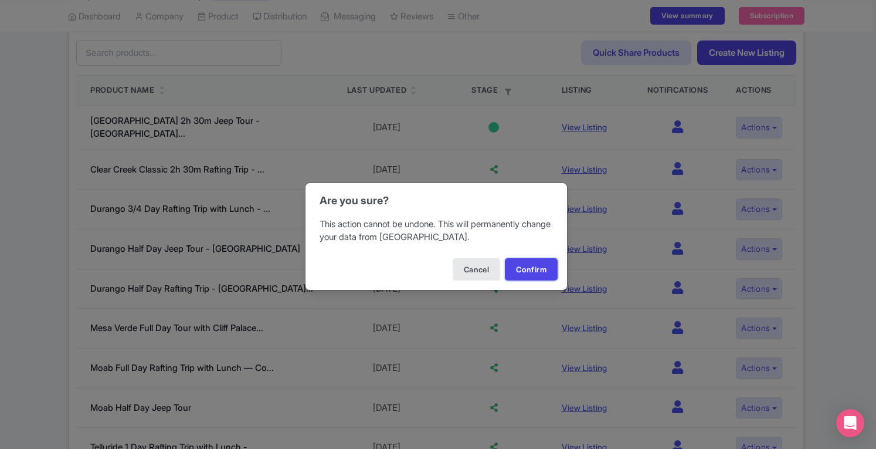
click at [540, 268] on button "Confirm" at bounding box center [531, 269] width 53 height 22
